Goal: Transaction & Acquisition: Purchase product/service

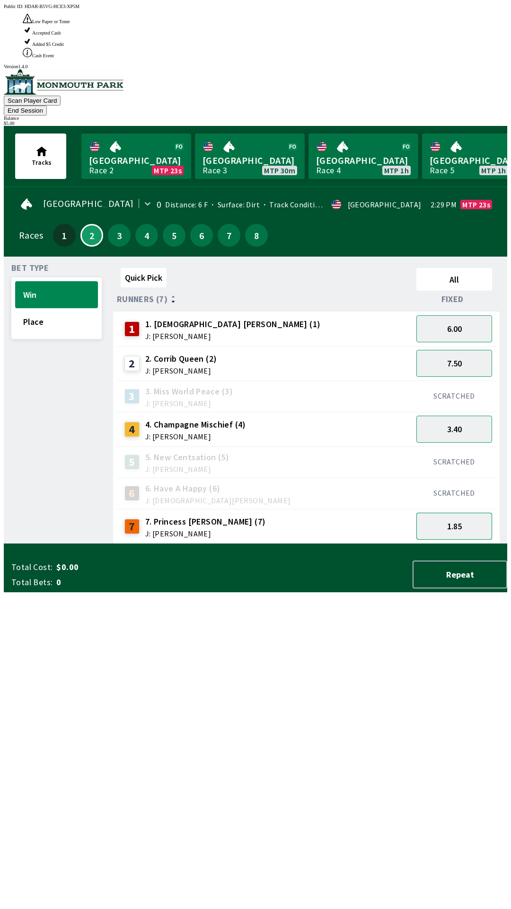
click at [461, 513] on button "1.85" at bounding box center [455, 526] width 76 height 27
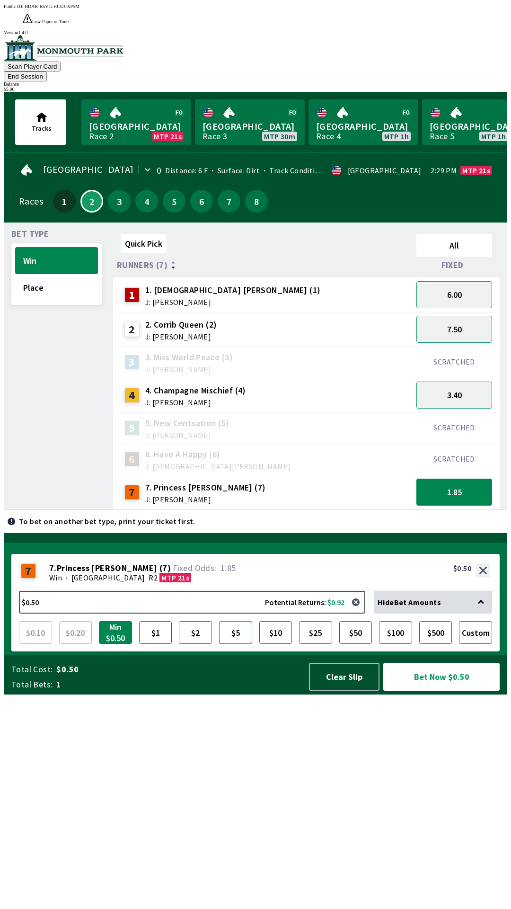
click at [231, 644] on button "$5" at bounding box center [235, 632] width 33 height 23
click at [458, 691] on button "Bet Now $5.00" at bounding box center [441, 677] width 116 height 28
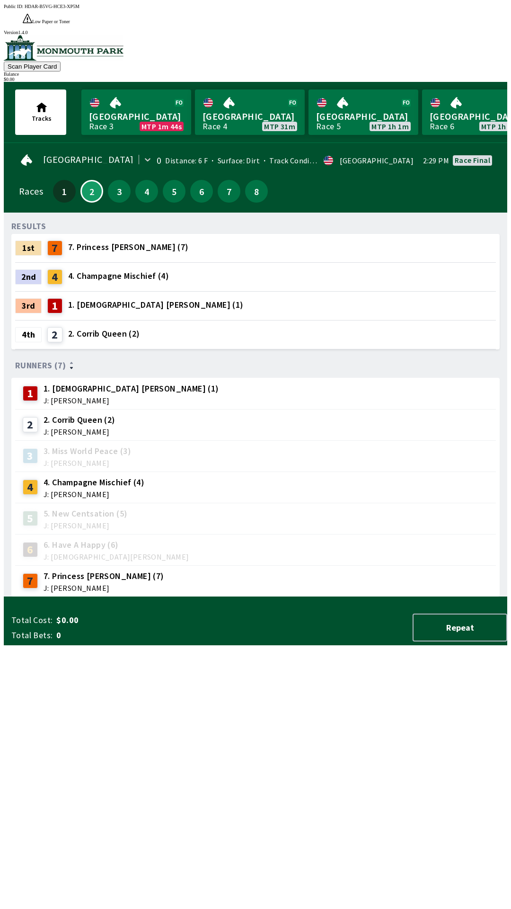
click at [91, 597] on div "RESULTS 1st 7 7. Princess [PERSON_NAME] (7) 2nd 4 4. Champagne Mischief (4) 3rd…" at bounding box center [259, 408] width 496 height 377
click at [124, 114] on link "Monmouth Park Race 3 MTP 1m 43s" at bounding box center [136, 111] width 110 height 45
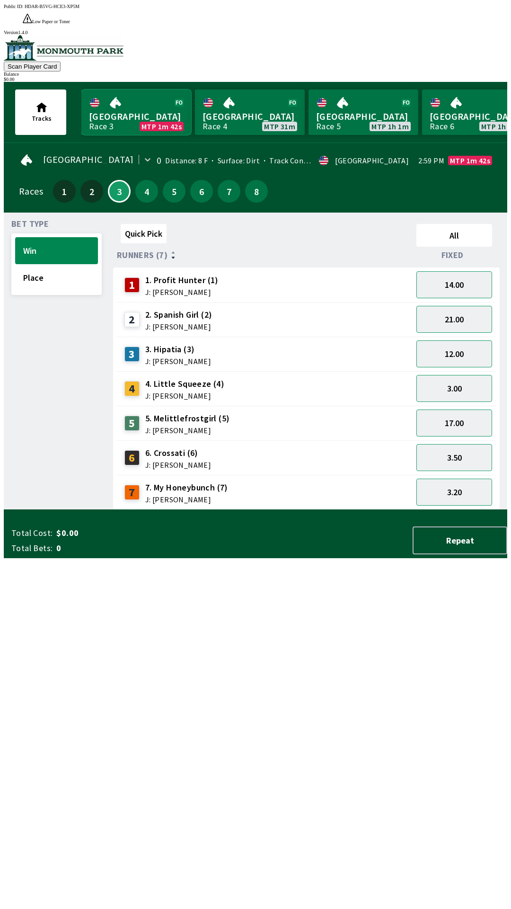
click at [140, 89] on link "Monmouth Park Race 3 MTP 1m 42s" at bounding box center [136, 111] width 110 height 45
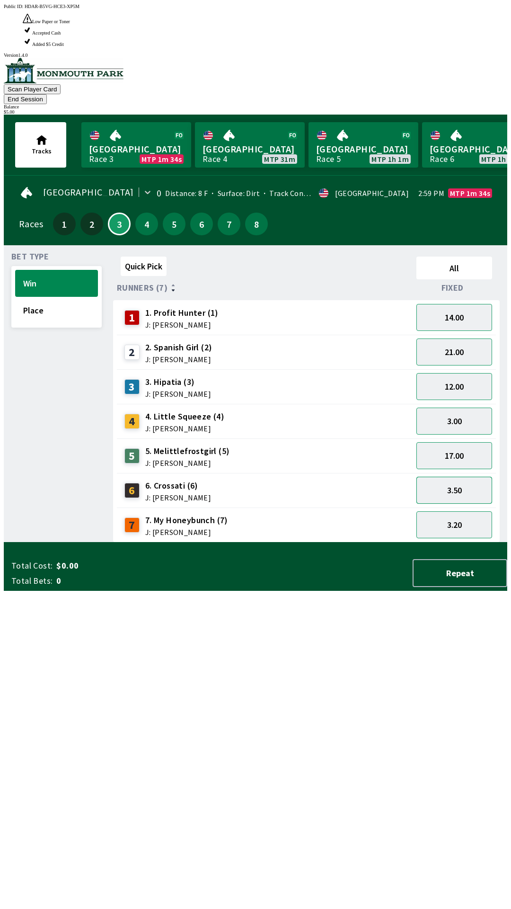
click at [467, 477] on button "3.50" at bounding box center [455, 490] width 76 height 27
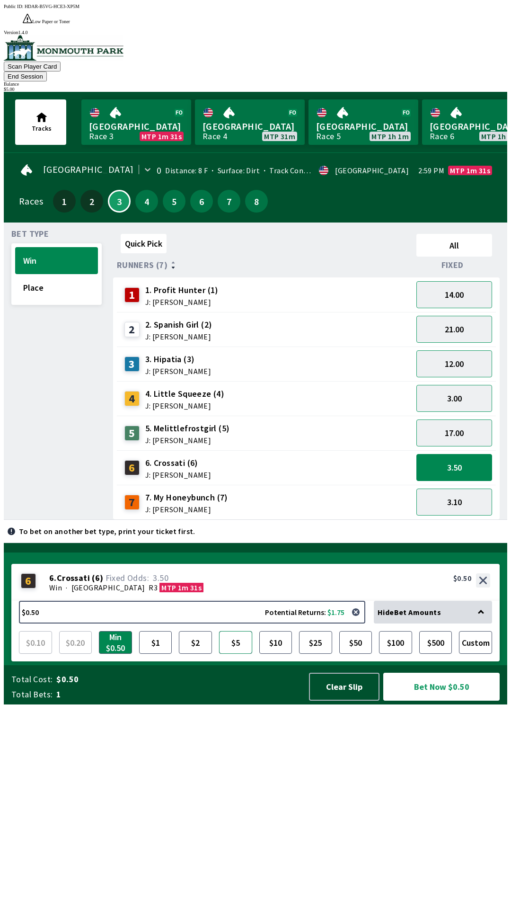
click at [238, 654] on button "$5" at bounding box center [235, 642] width 33 height 23
click at [461, 701] on button "Bet Now $5.00" at bounding box center [441, 687] width 116 height 28
